Goal: Information Seeking & Learning: Learn about a topic

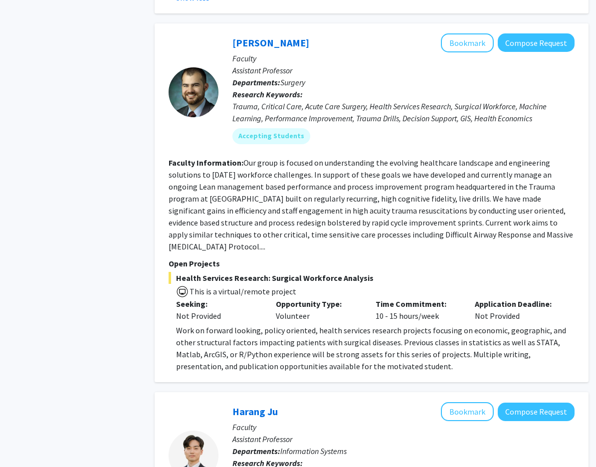
scroll to position [1228, 2]
click at [298, 284] on span "This is a virtual/remote project" at bounding box center [372, 291] width 406 height 14
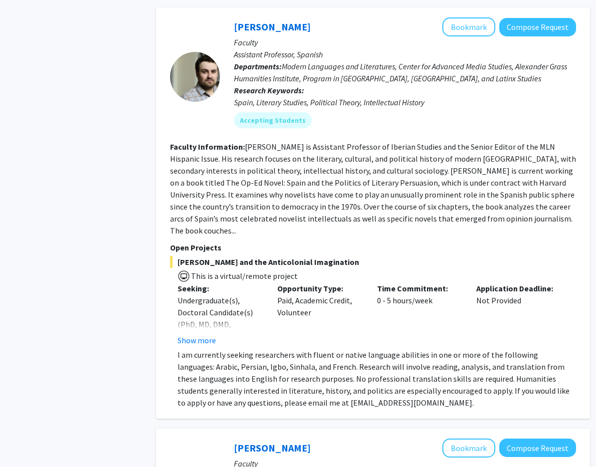
scroll to position [1935, 1]
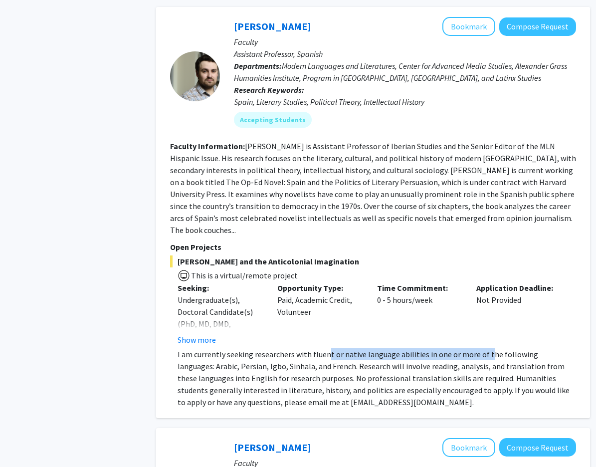
drag, startPoint x: 326, startPoint y: 306, endPoint x: 483, endPoint y: 308, distance: 157.3
click at [298, 348] on p "I am currently seeking researchers with fluent or native language abilities in …" at bounding box center [377, 378] width 399 height 60
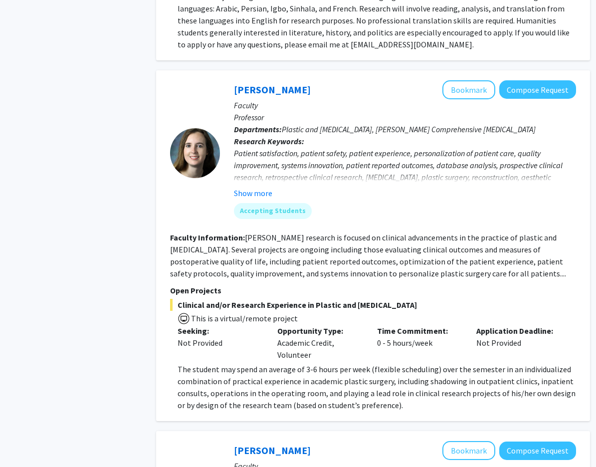
scroll to position [2297, 1]
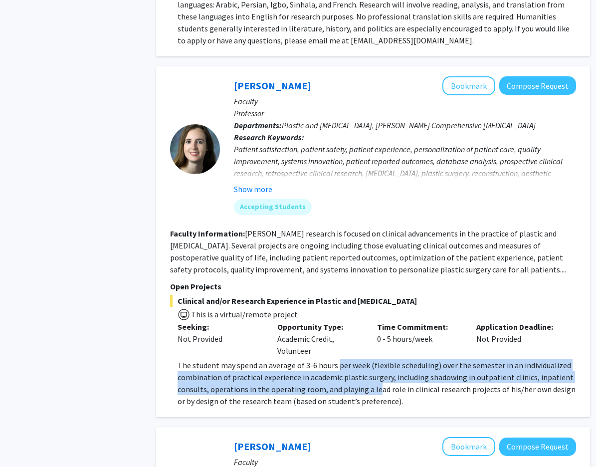
drag, startPoint x: 336, startPoint y: 318, endPoint x: 373, endPoint y: 340, distance: 42.5
click at [298, 360] on span "The student may spend an average of 3-6 hours per week (flexible scheduling) ov…" at bounding box center [377, 383] width 398 height 46
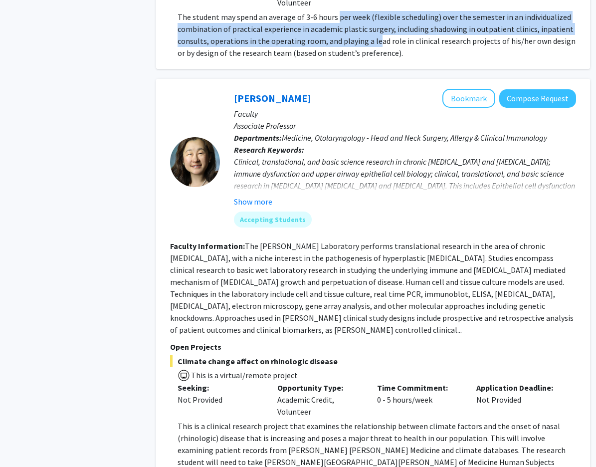
scroll to position [2674, 1]
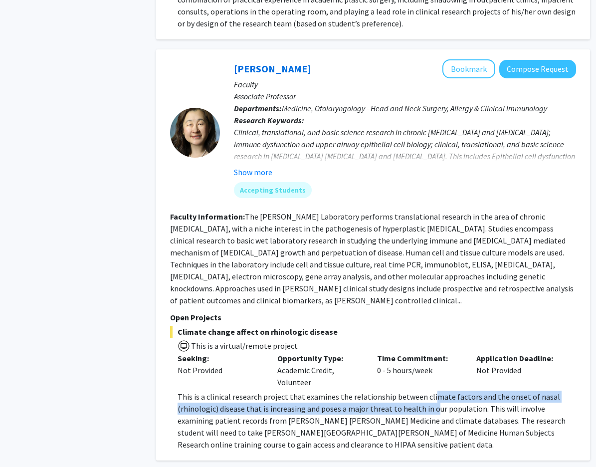
drag, startPoint x: 427, startPoint y: 349, endPoint x: 429, endPoint y: 365, distance: 15.5
click at [298, 391] on p "This is a clinical research project that examines the relationship between clim…" at bounding box center [377, 421] width 399 height 60
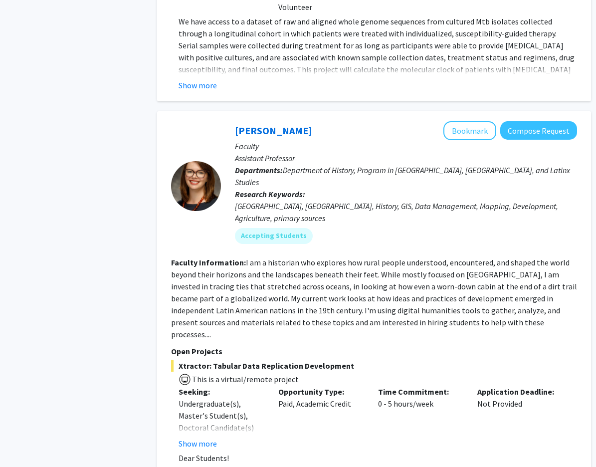
scroll to position [4117, 0]
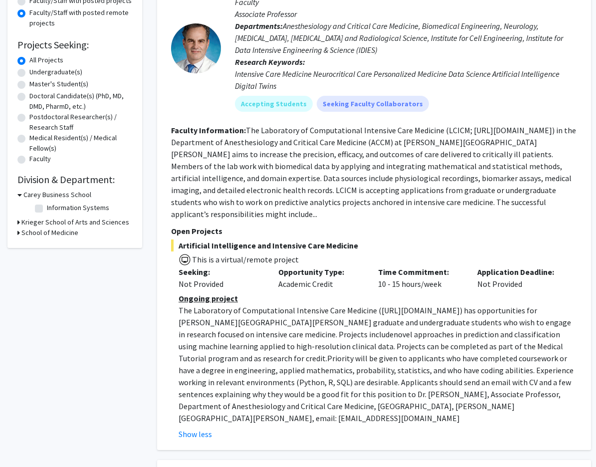
scroll to position [0, 0]
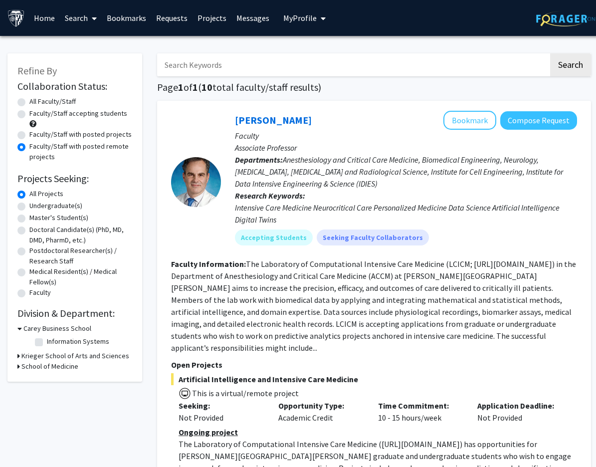
click at [82, 15] on link "Search" at bounding box center [81, 17] width 42 height 35
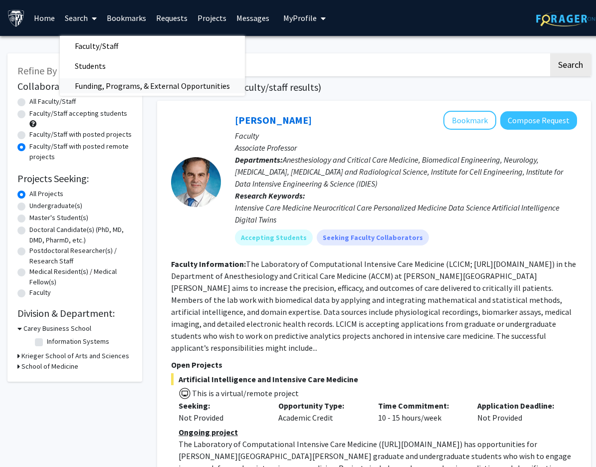
click at [127, 82] on span "Funding, Programs, & External Opportunities" at bounding box center [152, 86] width 185 height 20
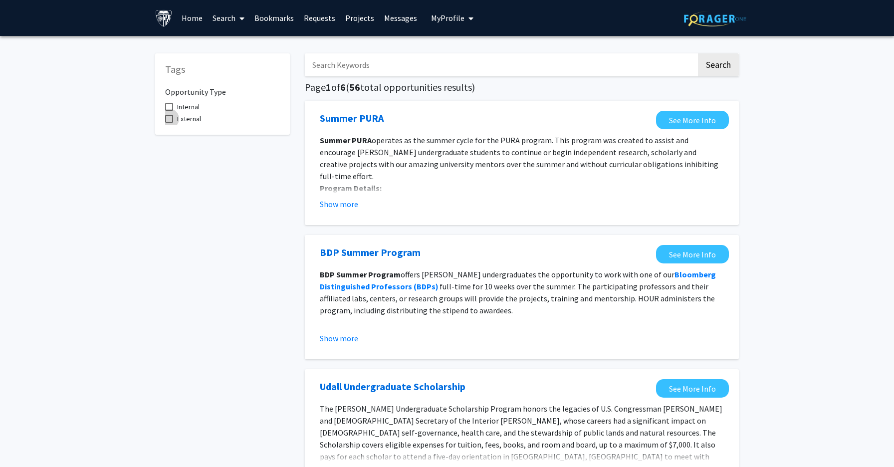
click at [188, 119] on span "External" at bounding box center [189, 119] width 24 height 12
click at [169, 123] on input "External" at bounding box center [169, 123] width 0 height 0
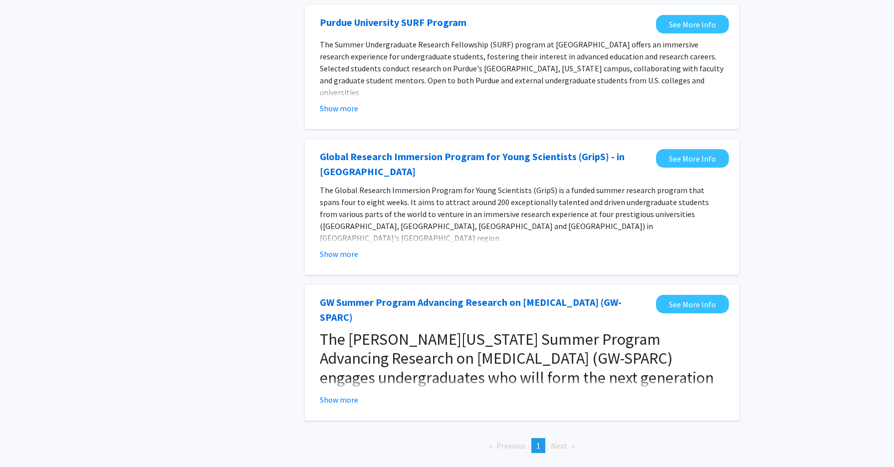
scroll to position [668, 0]
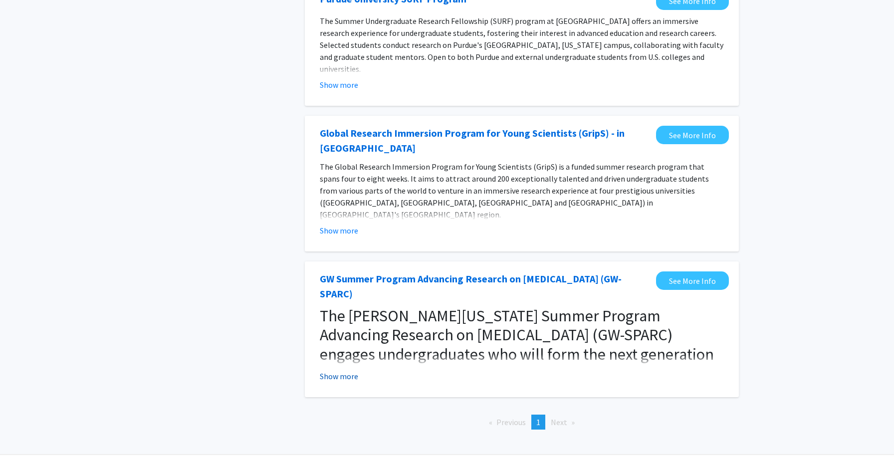
click at [298, 370] on button "Show more" at bounding box center [339, 376] width 38 height 12
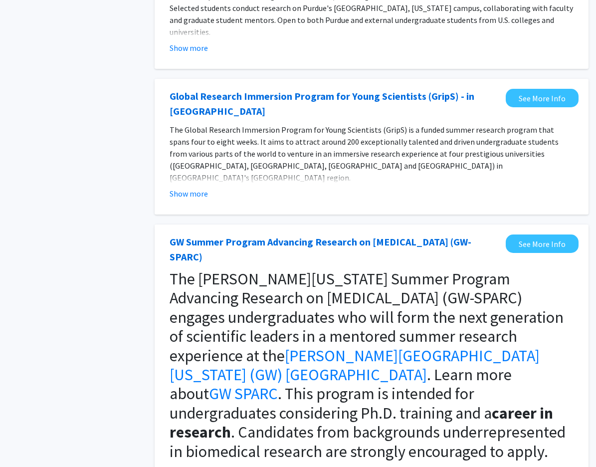
scroll to position [704, 2]
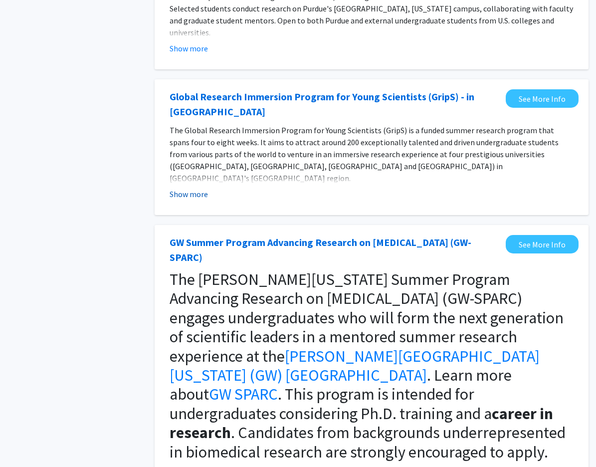
click at [192, 188] on button "Show more" at bounding box center [189, 194] width 38 height 12
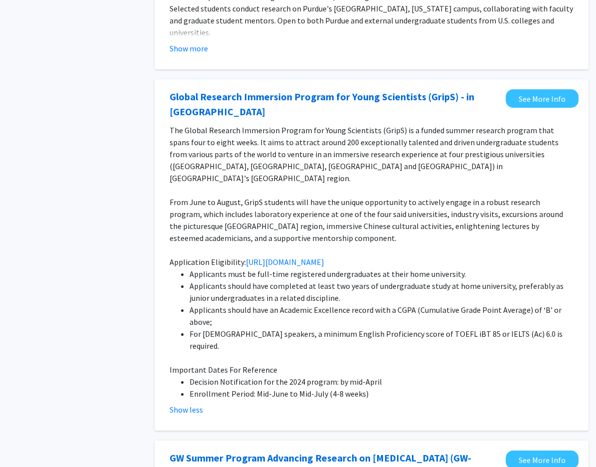
click at [298, 280] on li "Applicants should have completed at least two years of undergraduate study at h…" at bounding box center [382, 292] width 384 height 24
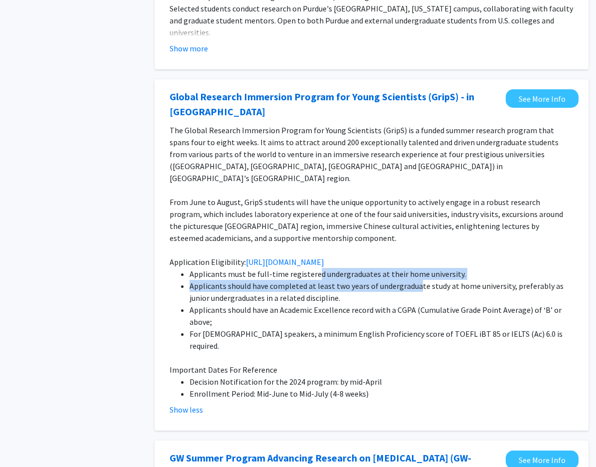
drag, startPoint x: 314, startPoint y: 266, endPoint x: 416, endPoint y: 279, distance: 102.6
click at [298, 279] on ul "Applicants must be full-time registered undergraduates at their home university…" at bounding box center [372, 310] width 404 height 84
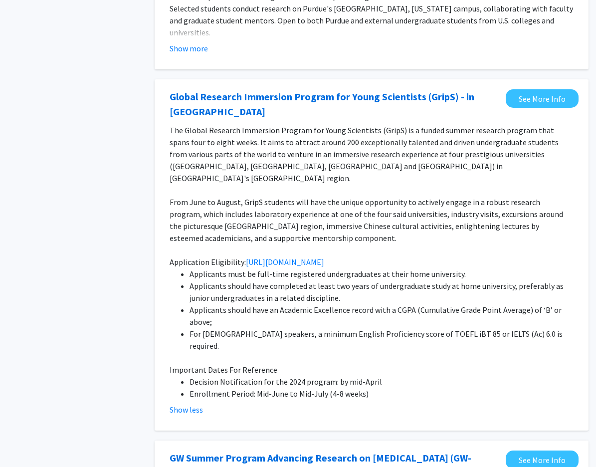
click at [298, 312] on li "Applicants should have an Academic Excellence record with a CGPA (Cumulative Gr…" at bounding box center [382, 316] width 384 height 24
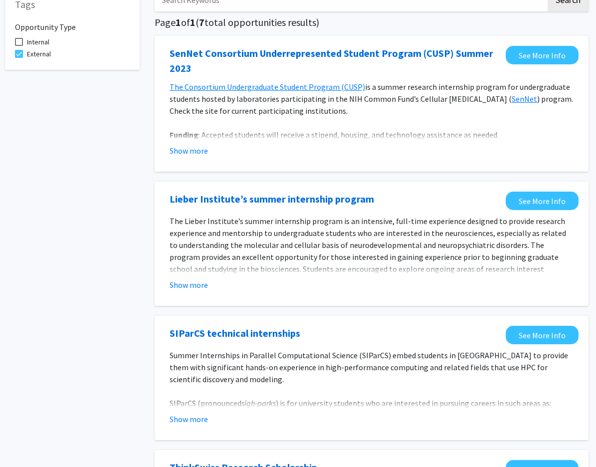
scroll to position [0, 2]
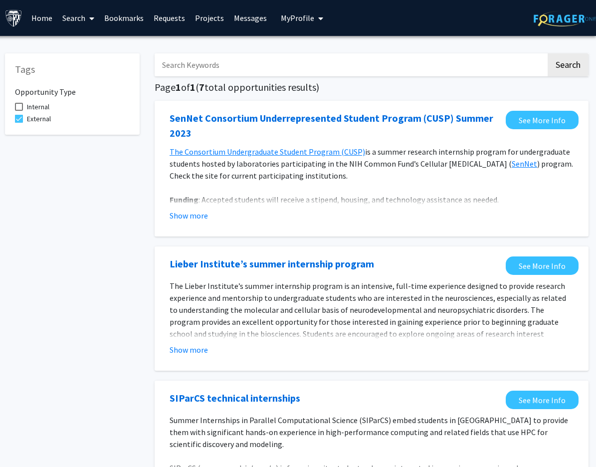
click at [30, 121] on span "External" at bounding box center [39, 119] width 24 height 12
click at [19, 123] on input "External" at bounding box center [18, 123] width 0 height 0
checkbox input "false"
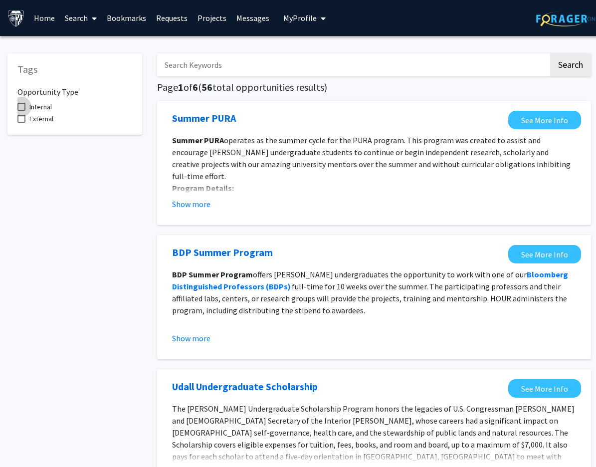
click at [36, 110] on span "Internal" at bounding box center [40, 107] width 22 height 12
click at [21, 111] on input "Internal" at bounding box center [21, 111] width 0 height 0
checkbox input "true"
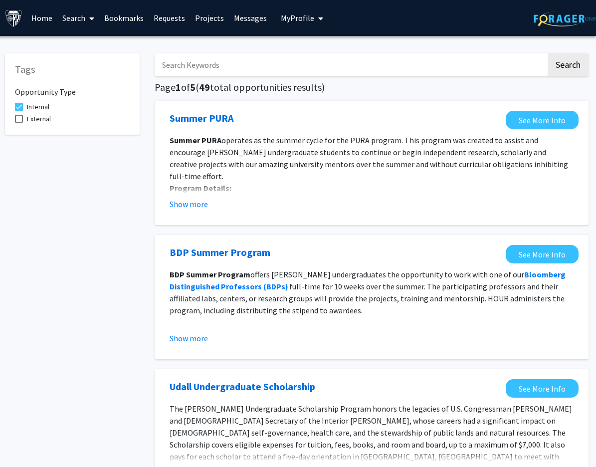
click at [293, 62] on input "Search Keywords" at bounding box center [351, 64] width 392 height 23
click at [298, 53] on button "Search" at bounding box center [568, 64] width 41 height 23
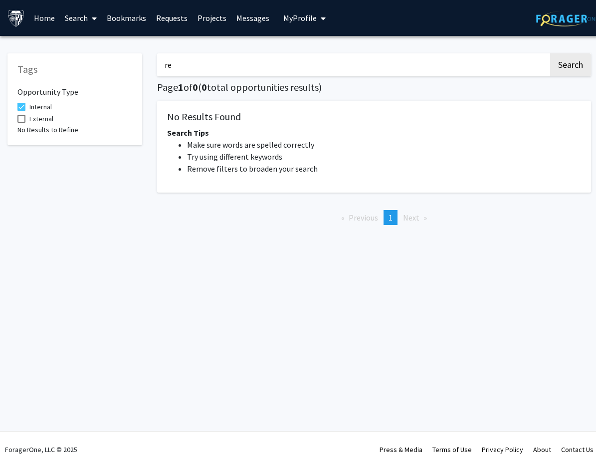
type input "r"
click at [298, 53] on button "Search" at bounding box center [571, 64] width 41 height 23
type input "v"
click at [298, 53] on button "Search" at bounding box center [571, 64] width 41 height 23
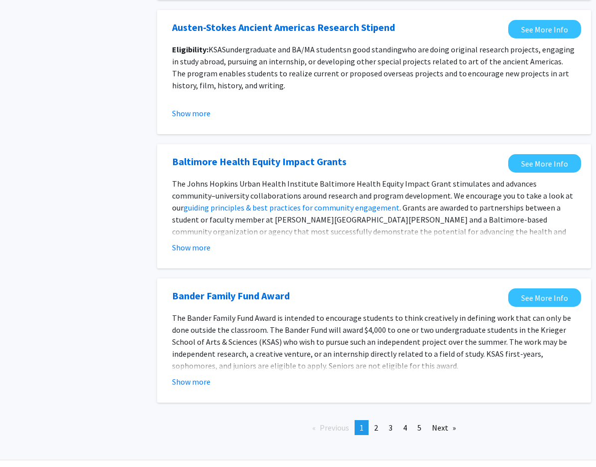
scroll to position [1019, 0]
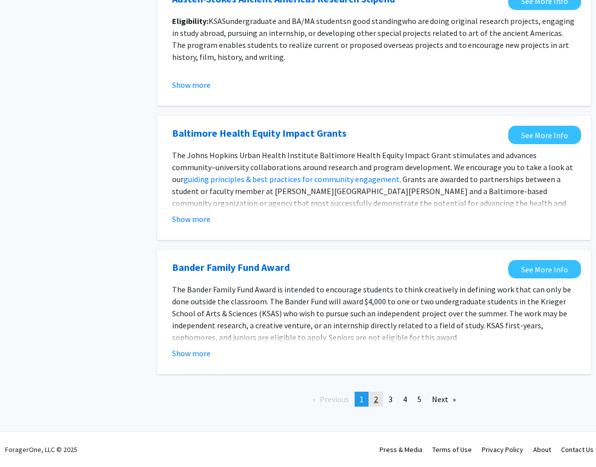
click at [298, 401] on link "page 2" at bounding box center [376, 399] width 14 height 15
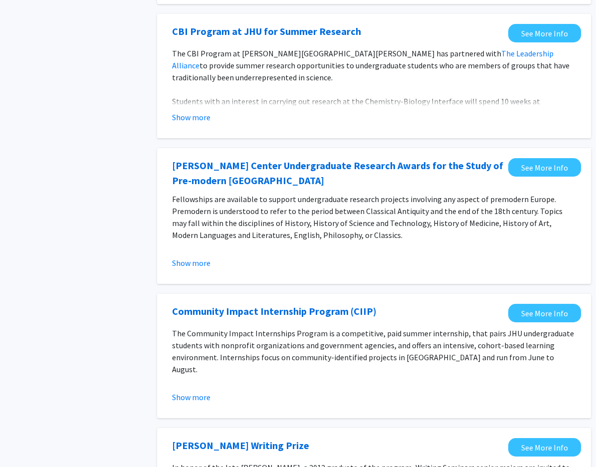
scroll to position [495, 0]
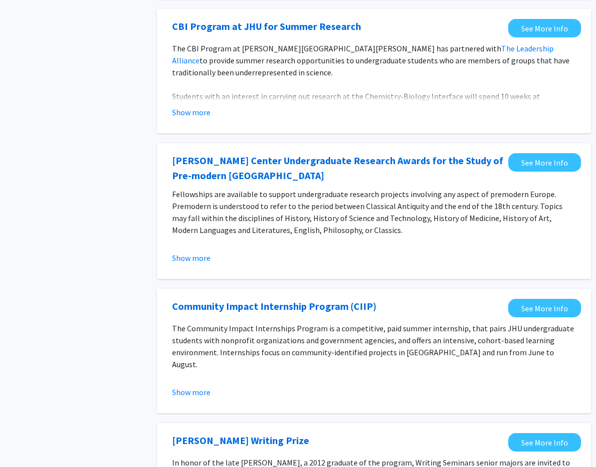
click at [111, 290] on div "Tags Opportunity Type Internal External" at bounding box center [75, 270] width 150 height 1442
